Goal: Information Seeking & Learning: Compare options

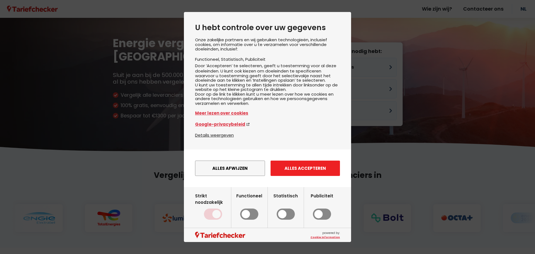
click at [306, 176] on button "Alles accepteren" at bounding box center [305, 168] width 69 height 15
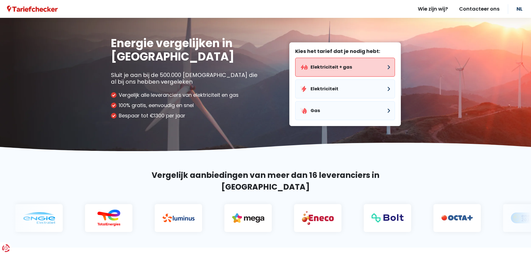
click at [365, 72] on button "Elektriciteit + gas" at bounding box center [345, 67] width 100 height 19
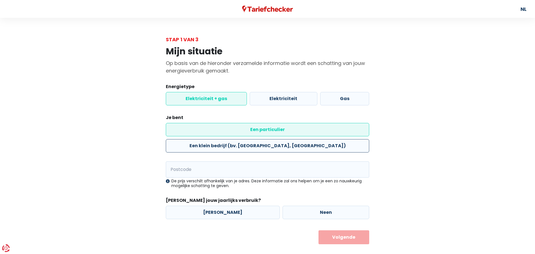
click at [317, 139] on label "Een klein bedrijf (bv. [GEOGRAPHIC_DATA], [GEOGRAPHIC_DATA])" at bounding box center [267, 145] width 203 height 13
click at [317, 139] on input "Een klein bedrijf (bv. [GEOGRAPHIC_DATA], [GEOGRAPHIC_DATA])" at bounding box center [267, 145] width 203 height 13
radio input "true"
radio input "false"
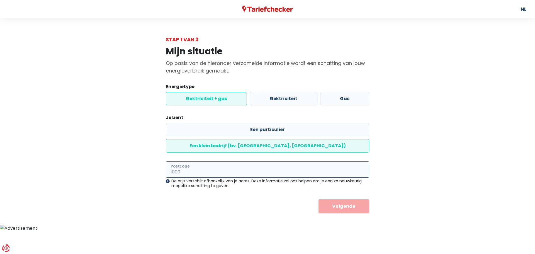
click at [216, 161] on input "Postcode" at bounding box center [267, 169] width 203 height 16
type input "2910"
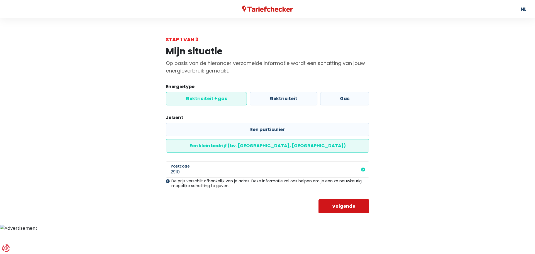
click at [353, 199] on button "Volgende" at bounding box center [343, 206] width 51 height 14
select select
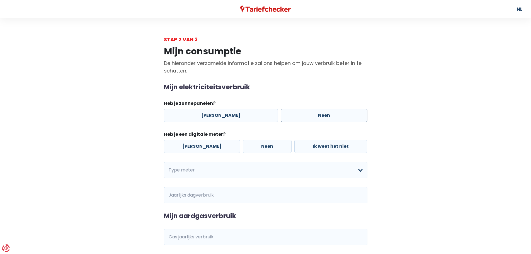
click at [300, 118] on label "Neen" at bounding box center [324, 115] width 87 height 13
click at [300, 118] on input "Neen" at bounding box center [324, 115] width 87 height 13
radio input "true"
click at [250, 145] on label "Neen" at bounding box center [267, 146] width 49 height 13
click at [250, 145] on input "Neen" at bounding box center [267, 146] width 49 height 13
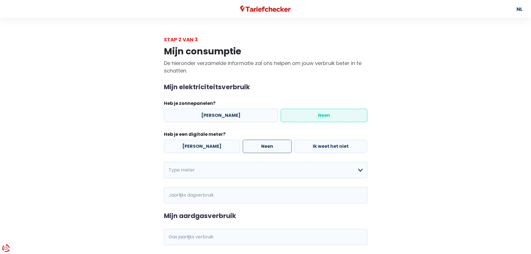
radio input "true"
click at [251, 171] on select "Enkelvoudig Tweevoudig Enkelvoudig + uitsluitend nachttarief Tweevoudig + uitsl…" at bounding box center [265, 170] width 203 height 16
select select "day_single_rate"
click at [164, 162] on select "Enkelvoudig Tweevoudig Enkelvoudig + uitsluitend nachttarief Tweevoudig + uitsl…" at bounding box center [265, 170] width 203 height 16
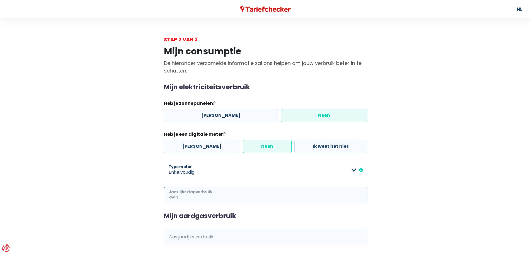
click at [274, 200] on input "Jaarlijks dagverbruik" at bounding box center [273, 195] width 188 height 16
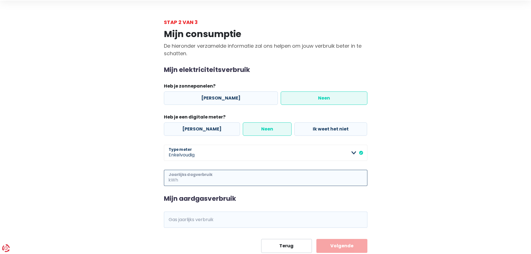
scroll to position [34, 0]
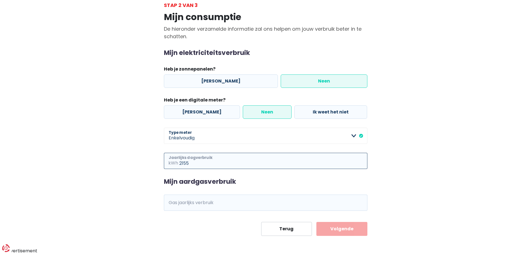
type input "2155"
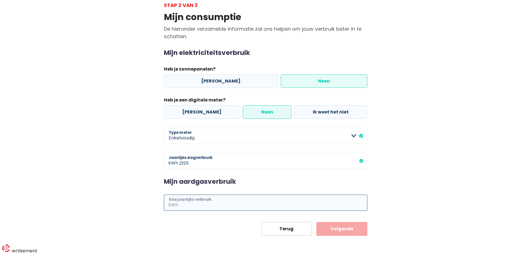
click at [218, 204] on input "Gas jaarlijks verbruik" at bounding box center [273, 202] width 188 height 16
type input "8592"
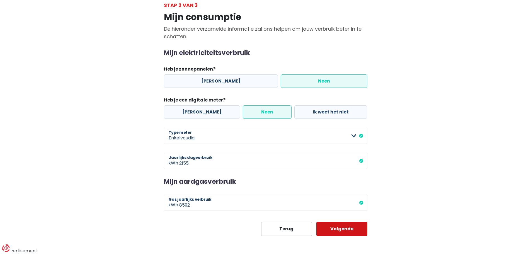
click at [344, 230] on button "Volgende" at bounding box center [341, 229] width 51 height 14
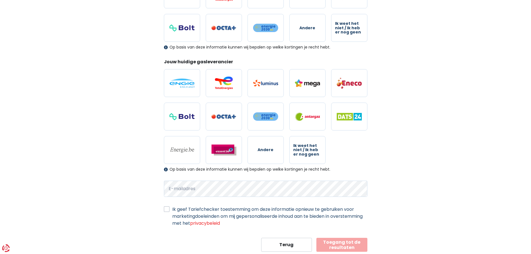
scroll to position [129, 0]
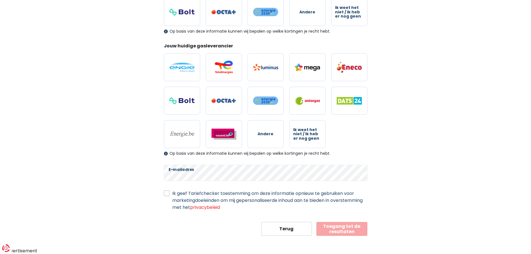
click at [172, 194] on label "Ik geef Tariefchecker toestemming om deze informatie opnieuw te gebruiken voor …" at bounding box center [269, 200] width 195 height 21
click at [166, 194] on input "Ik geef Tariefchecker toestemming om deze informatie opnieuw te gebruiken voor …" at bounding box center [167, 193] width 6 height 6
checkbox input "true"
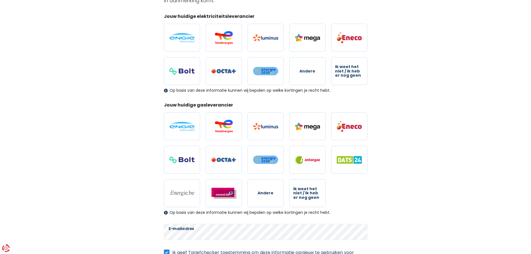
scroll to position [74, 0]
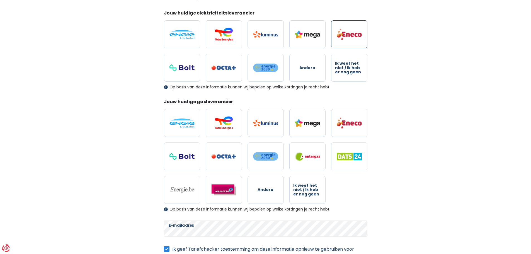
click at [355, 34] on img at bounding box center [349, 34] width 25 height 12
click at [355, 34] on input "radio" at bounding box center [349, 34] width 36 height 28
radio input "true"
click at [355, 131] on label at bounding box center [349, 123] width 36 height 28
click at [355, 131] on input "radio" at bounding box center [349, 123] width 36 height 28
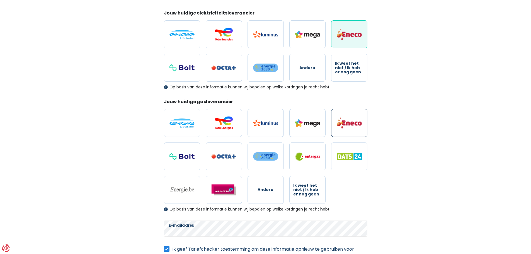
radio input "true"
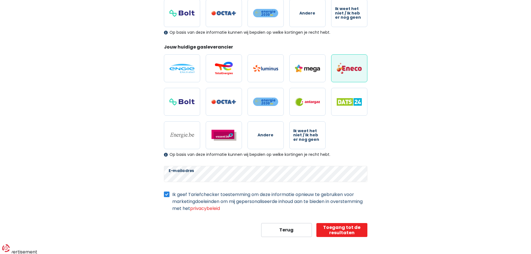
scroll to position [129, 0]
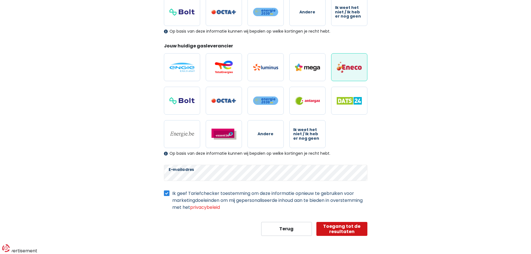
click at [356, 233] on button "Toegang tot de resultaten" at bounding box center [341, 229] width 51 height 14
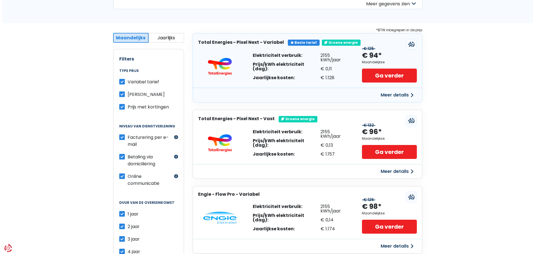
scroll to position [84, 0]
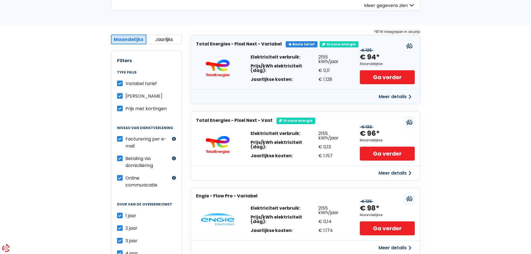
drag, startPoint x: 121, startPoint y: 84, endPoint x: 119, endPoint y: 87, distance: 4.4
click at [125, 84] on label "Variabel tarief" at bounding box center [140, 83] width 31 height 7
click at [121, 84] on input "Variabel tarief" at bounding box center [120, 83] width 6 height 6
checkbox input "false"
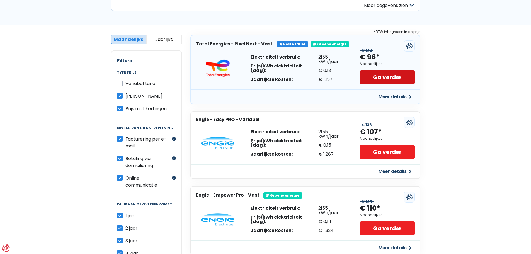
click at [384, 78] on link "Ga verder" at bounding box center [387, 77] width 55 height 14
click at [398, 95] on button "Meer details" at bounding box center [395, 97] width 40 height 10
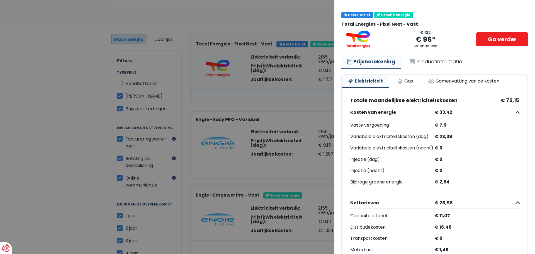
scroll to position [0, 0]
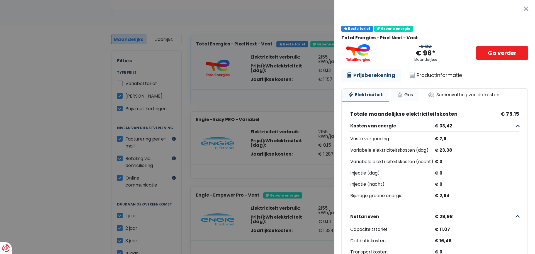
click at [406, 93] on link "Gas" at bounding box center [405, 95] width 28 height 12
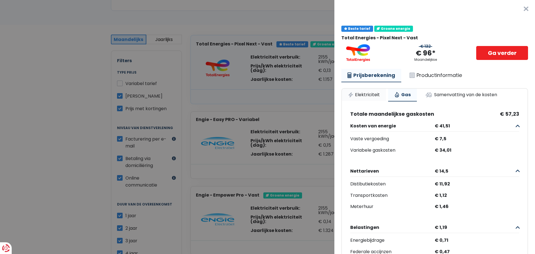
click at [369, 94] on link "Elektriciteit" at bounding box center [364, 95] width 44 height 12
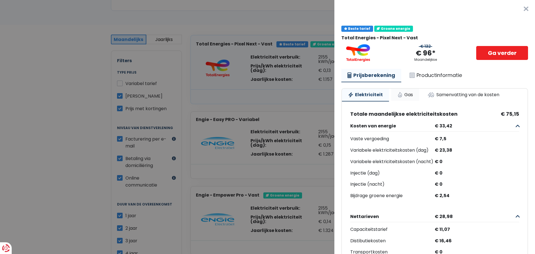
click at [410, 93] on link "Gas" at bounding box center [405, 95] width 28 height 12
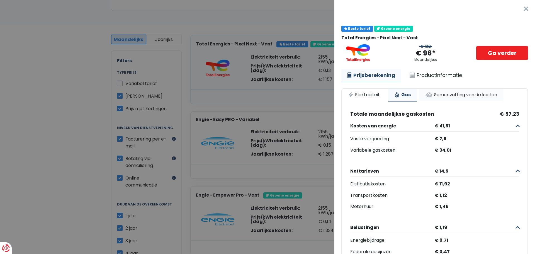
click at [461, 94] on link "Samenvatting van de kosten" at bounding box center [461, 95] width 84 height 12
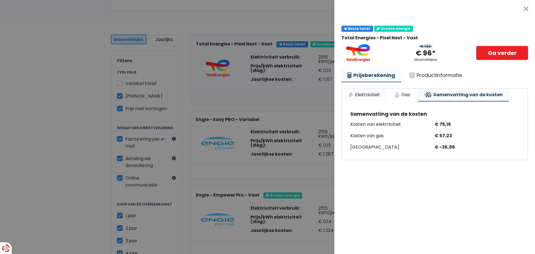
click at [370, 98] on link "Elektriciteit" at bounding box center [364, 95] width 44 height 12
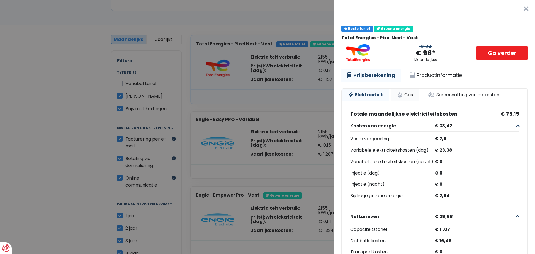
click at [401, 91] on link "Gas" at bounding box center [405, 95] width 28 height 12
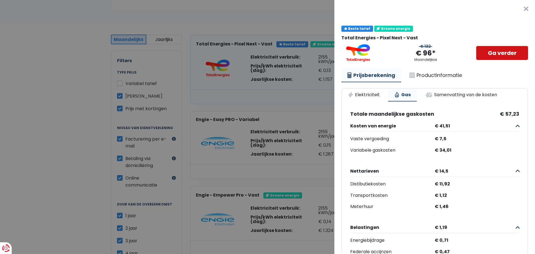
click at [493, 54] on link "Ga verder" at bounding box center [502, 53] width 52 height 14
click at [373, 95] on link "Elektriciteit" at bounding box center [364, 95] width 44 height 12
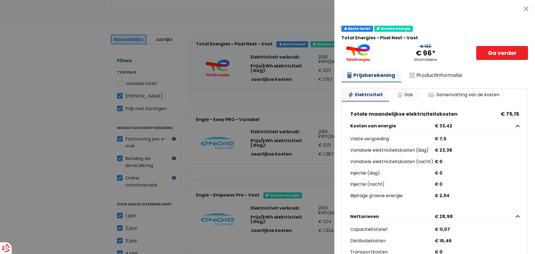
click at [403, 95] on link "Gas" at bounding box center [405, 95] width 28 height 12
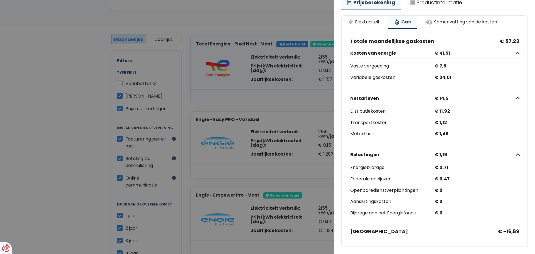
scroll to position [77, 0]
click at [473, 18] on link "Samenvatting van de kosten" at bounding box center [461, 22] width 84 height 12
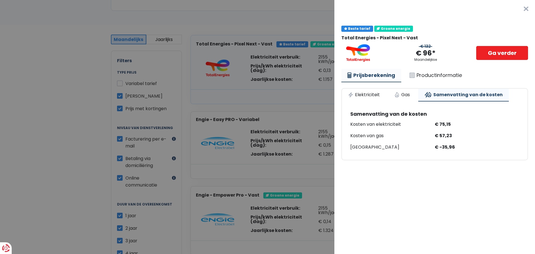
click at [366, 75] on link "Prijsberekening" at bounding box center [371, 75] width 60 height 13
click at [428, 75] on link "Productinformatie" at bounding box center [435, 75] width 65 height 13
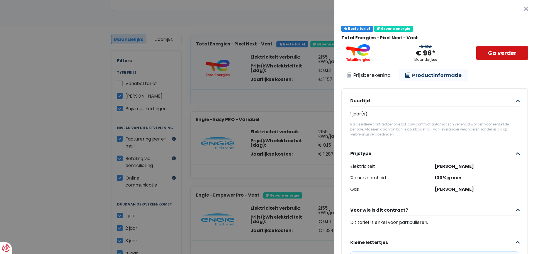
click at [483, 54] on link "Ga verder" at bounding box center [502, 53] width 52 height 14
click at [376, 77] on link "Prijsberekening" at bounding box center [368, 75] width 55 height 13
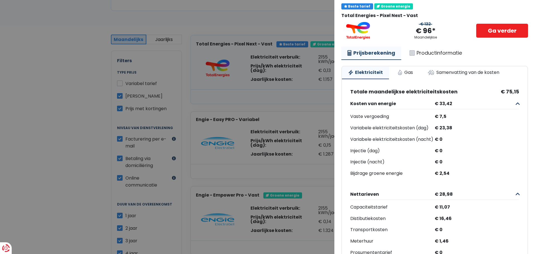
scroll to position [14, 0]
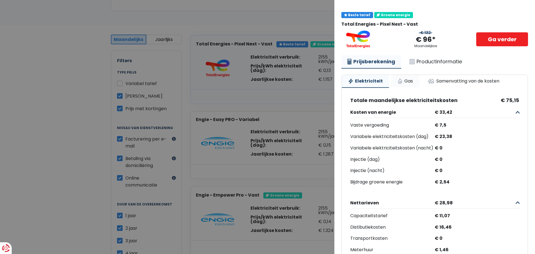
click at [404, 79] on link "Gas" at bounding box center [405, 81] width 28 height 12
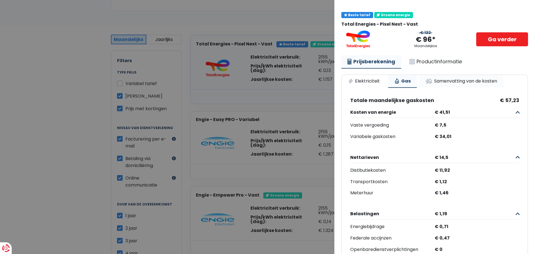
click at [479, 81] on link "Samenvatting van de kosten" at bounding box center [461, 81] width 84 height 12
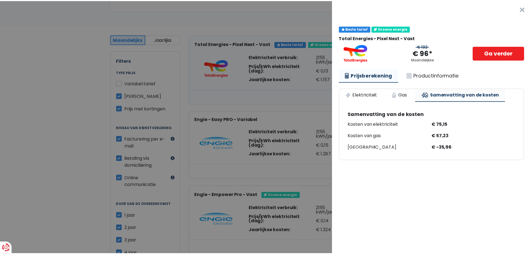
scroll to position [0, 0]
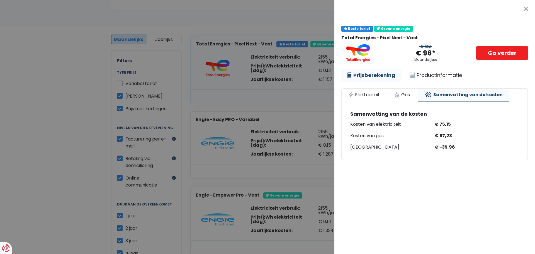
click at [518, 7] on button "×" at bounding box center [526, 9] width 18 height 18
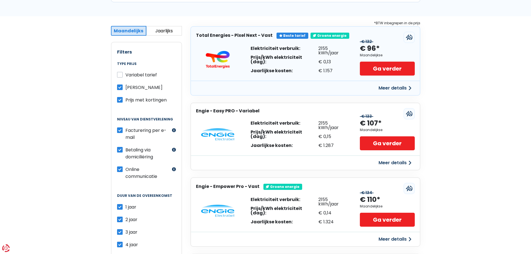
scroll to position [84, 0]
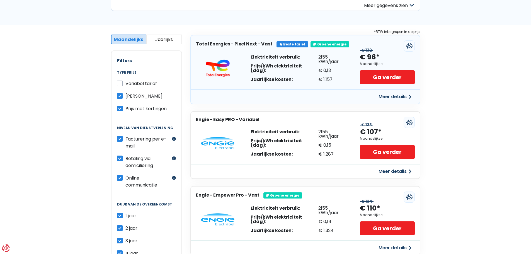
click at [125, 110] on label "Prijs met kortingen" at bounding box center [145, 108] width 41 height 7
click at [120, 110] on input "Prijs met kortingen" at bounding box center [120, 108] width 6 height 6
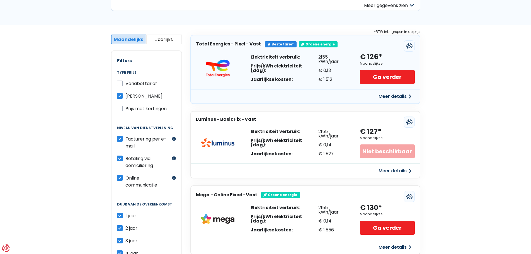
click at [125, 110] on label "Prijs met kortingen" at bounding box center [145, 108] width 41 height 7
click at [120, 110] on input "Prijs met kortingen" at bounding box center [120, 108] width 6 height 6
checkbox input "true"
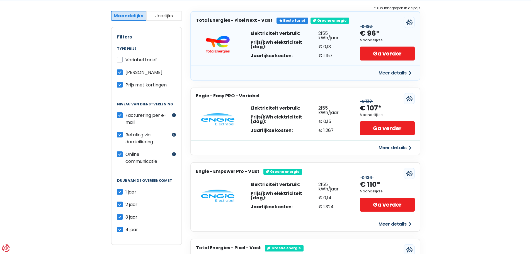
scroll to position [167, 0]
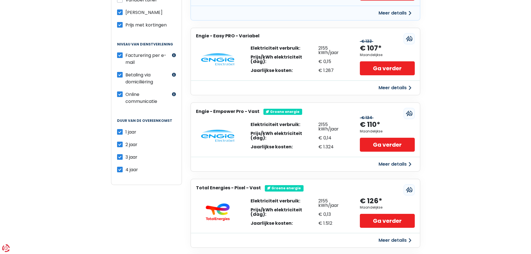
click at [125, 132] on label "1 jaar" at bounding box center [130, 131] width 11 height 7
click at [120, 132] on input "1 jaar" at bounding box center [120, 131] width 6 height 6
checkbox input "false"
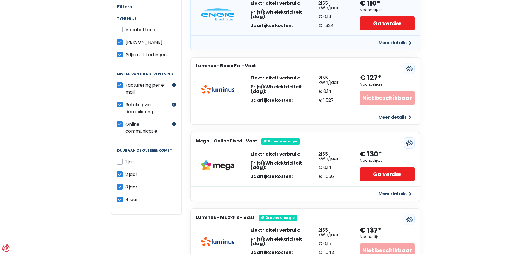
scroll to position [139, 0]
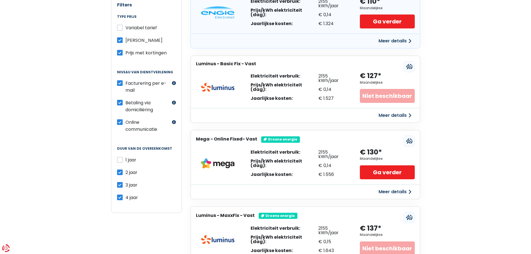
click at [125, 172] on label "2 jaar" at bounding box center [131, 172] width 12 height 7
click at [119, 172] on input "2 jaar" at bounding box center [120, 172] width 6 height 6
checkbox input "false"
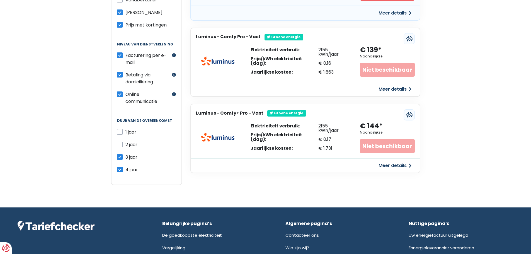
scroll to position [195, 0]
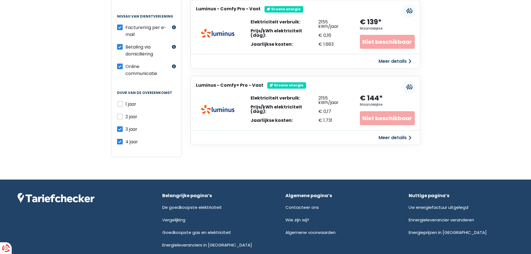
click at [125, 128] on label "3 jaar" at bounding box center [131, 129] width 12 height 7
click at [121, 128] on input "3 jaar" at bounding box center [120, 129] width 6 height 6
checkbox input "false"
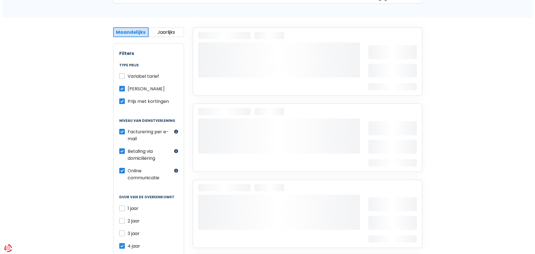
scroll to position [84, 0]
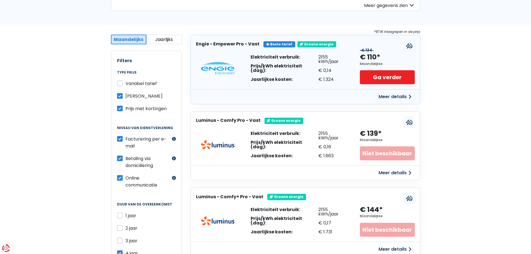
click at [398, 94] on button "Meer details" at bounding box center [395, 97] width 40 height 10
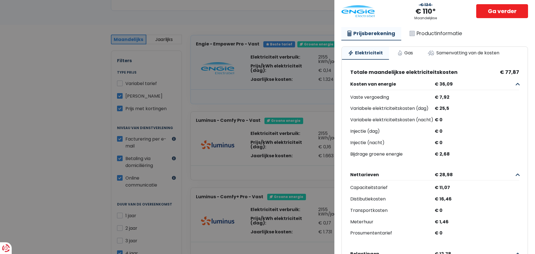
scroll to position [14, 0]
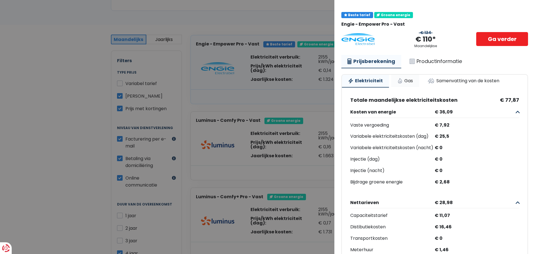
click at [402, 78] on link "Gas" at bounding box center [405, 81] width 28 height 12
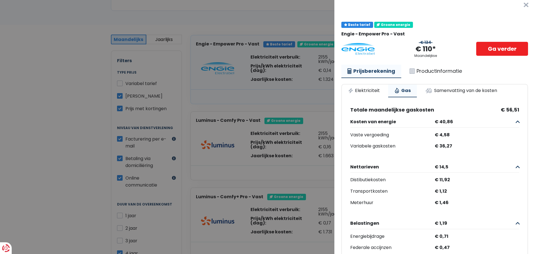
scroll to position [0, 0]
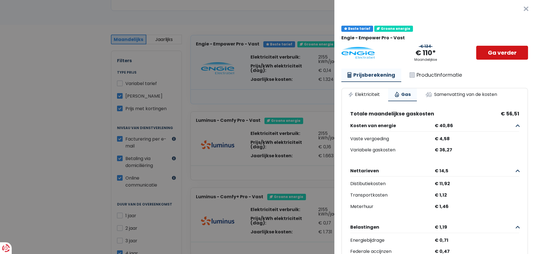
click at [483, 52] on link "Ga verder" at bounding box center [502, 53] width 52 height 14
click at [437, 73] on link "Productinformatie" at bounding box center [435, 75] width 65 height 13
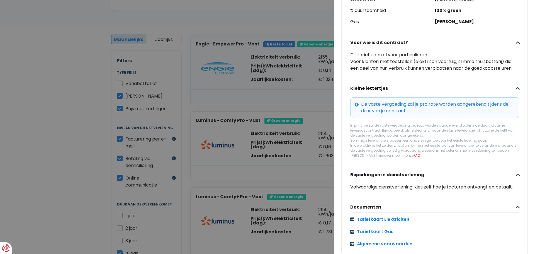
scroll to position [193, 0]
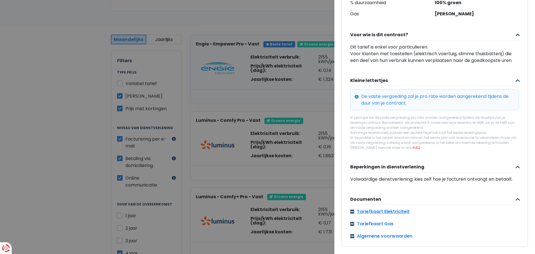
click at [376, 208] on link "Tariefkaart Elektriciteit" at bounding box center [434, 211] width 169 height 7
